Goal: Transaction & Acquisition: Obtain resource

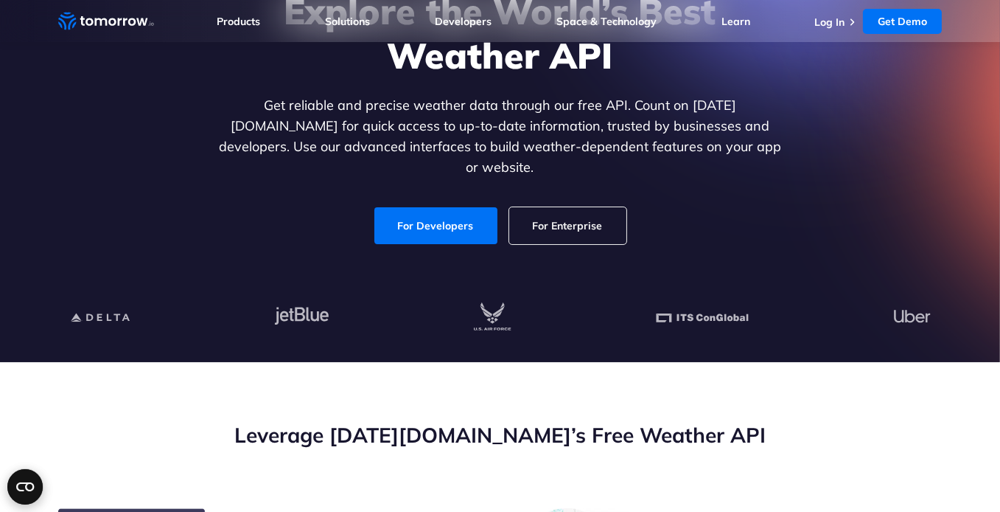
scroll to position [147, 0]
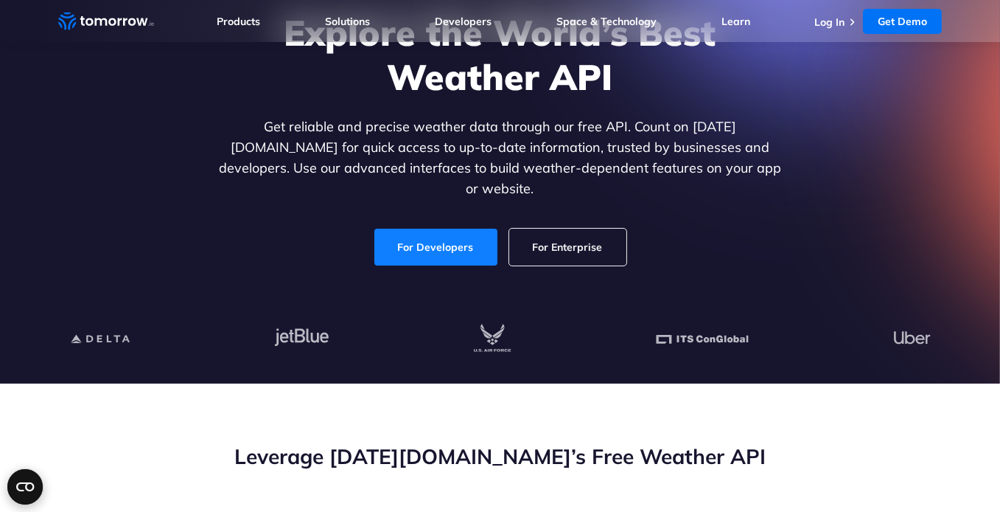
click at [445, 235] on link "For Developers" at bounding box center [436, 247] width 123 height 37
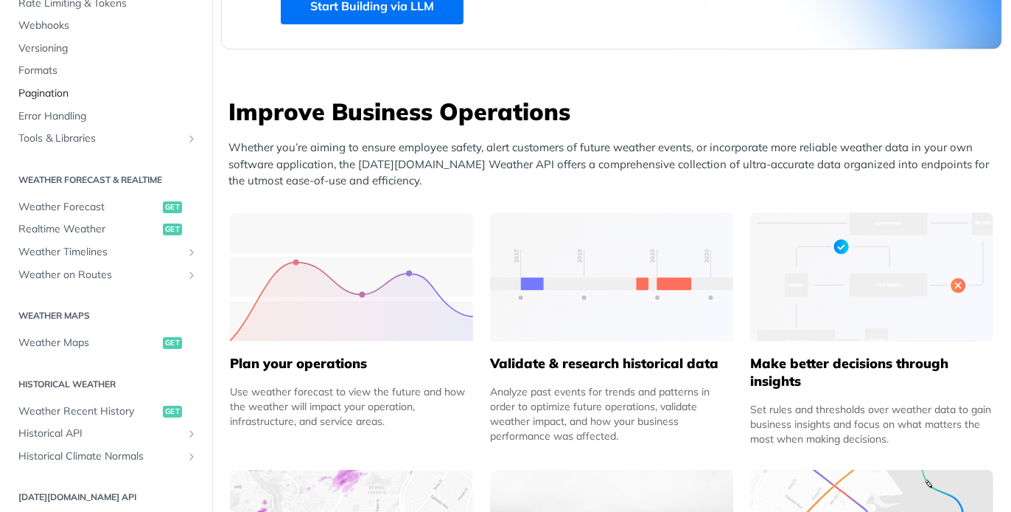
scroll to position [221, 0]
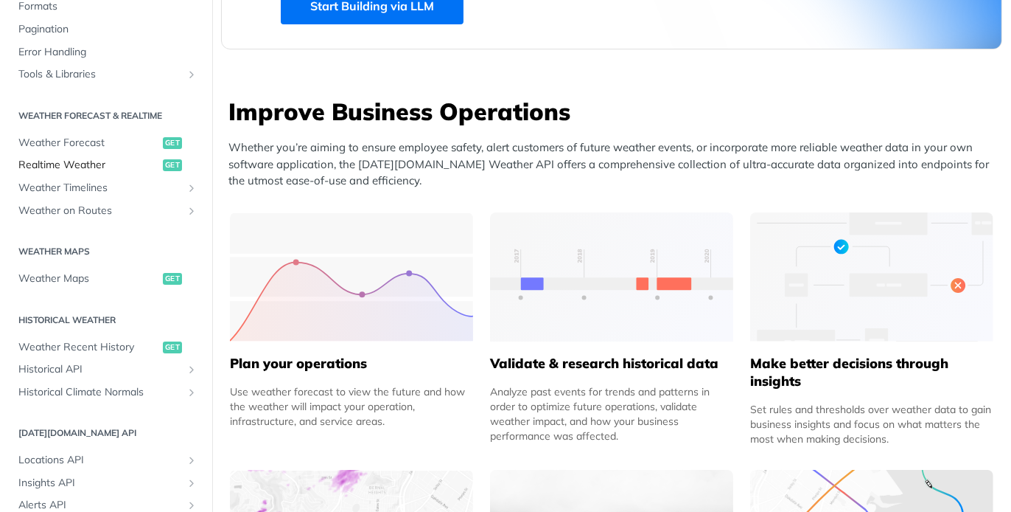
click at [87, 165] on span "Realtime Weather" at bounding box center [88, 165] width 141 height 15
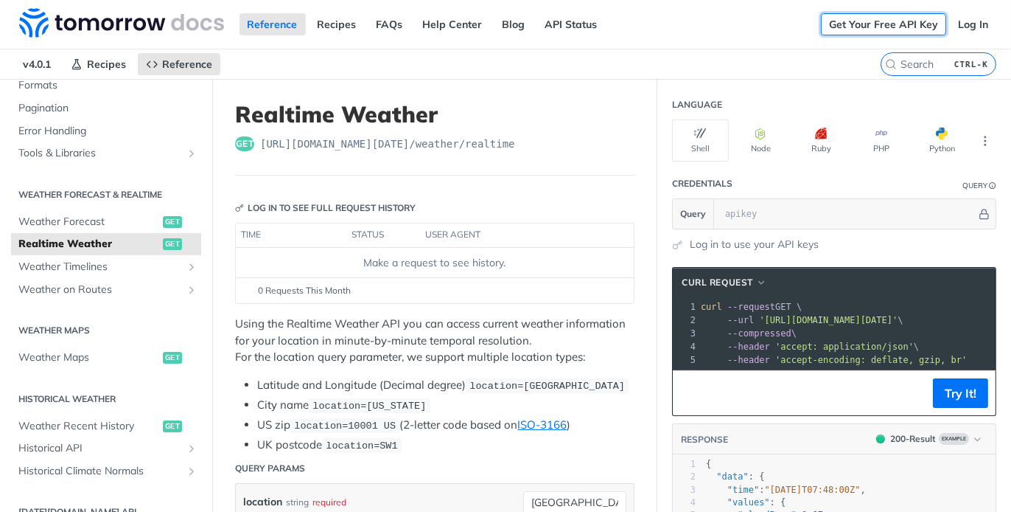
click at [896, 16] on link "Get Your Free API Key" at bounding box center [883, 24] width 125 height 22
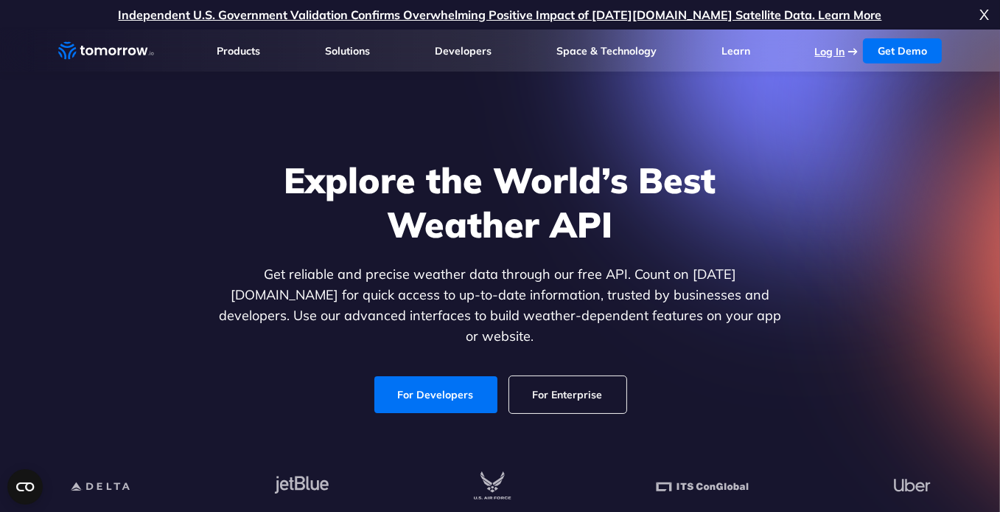
drag, startPoint x: 0, startPoint y: 0, endPoint x: 842, endPoint y: 49, distance: 843.3
click at [842, 49] on link "Log In" at bounding box center [830, 51] width 30 height 13
click at [984, 11] on span "X" at bounding box center [985, 14] width 10 height 29
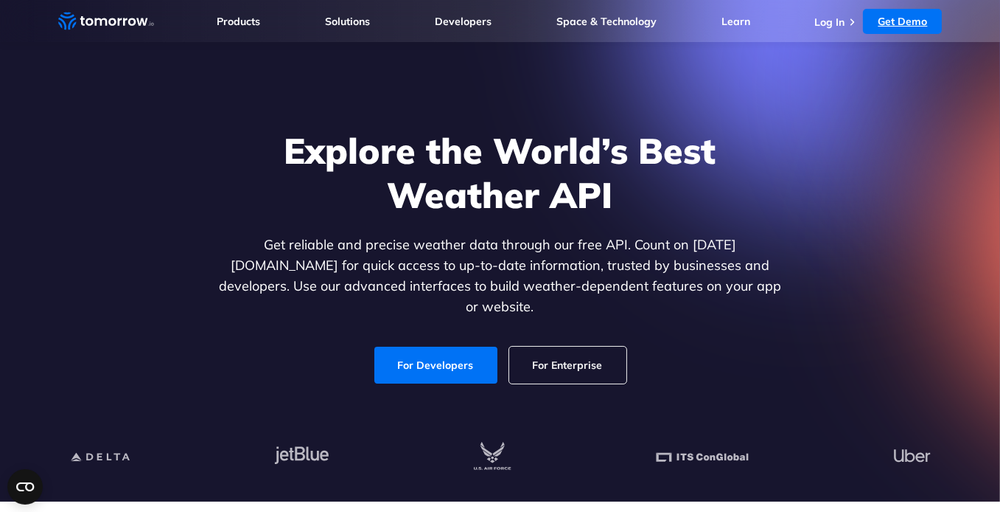
click at [894, 15] on link "Get Demo" at bounding box center [902, 21] width 79 height 25
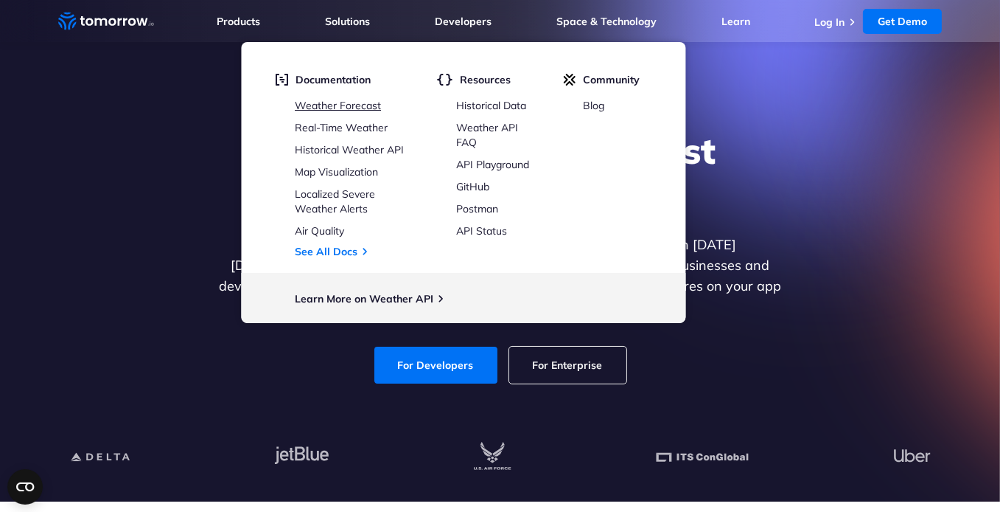
click at [346, 102] on link "Weather Forecast" at bounding box center [338, 105] width 86 height 13
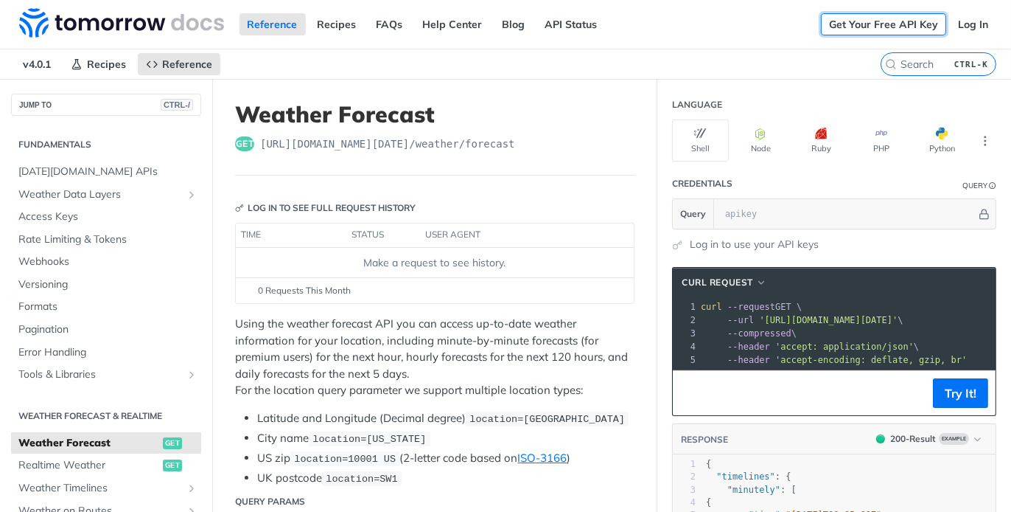
click at [881, 26] on link "Get Your Free API Key" at bounding box center [883, 24] width 125 height 22
